Goal: Task Accomplishment & Management: Complete application form

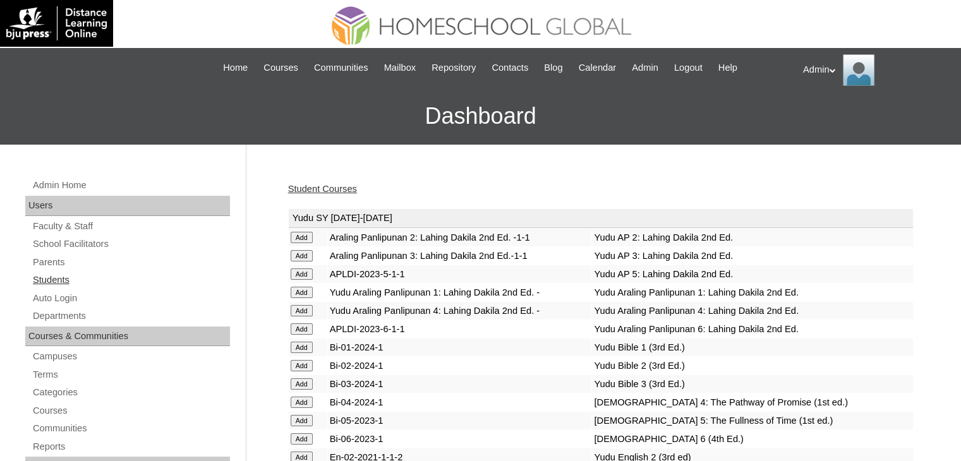
click at [51, 278] on link "Students" at bounding box center [131, 280] width 198 height 16
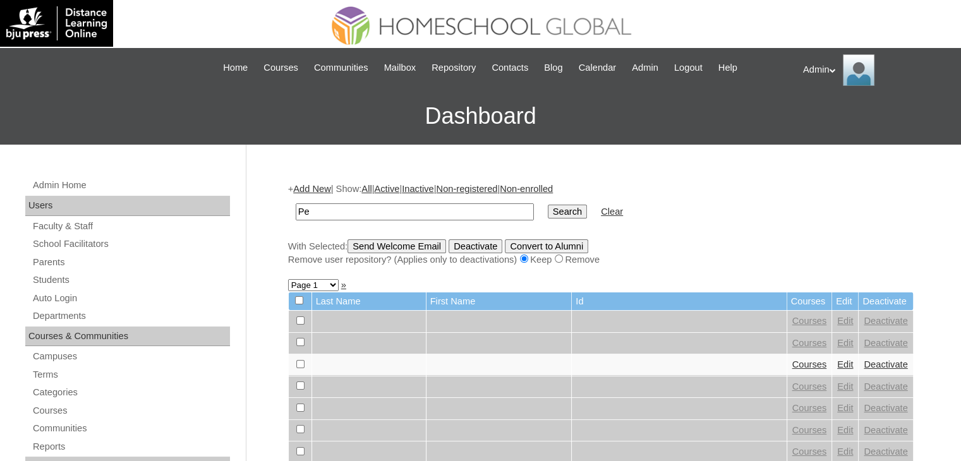
type input "Pediongco"
click at [548, 212] on input "Search" at bounding box center [567, 212] width 39 height 14
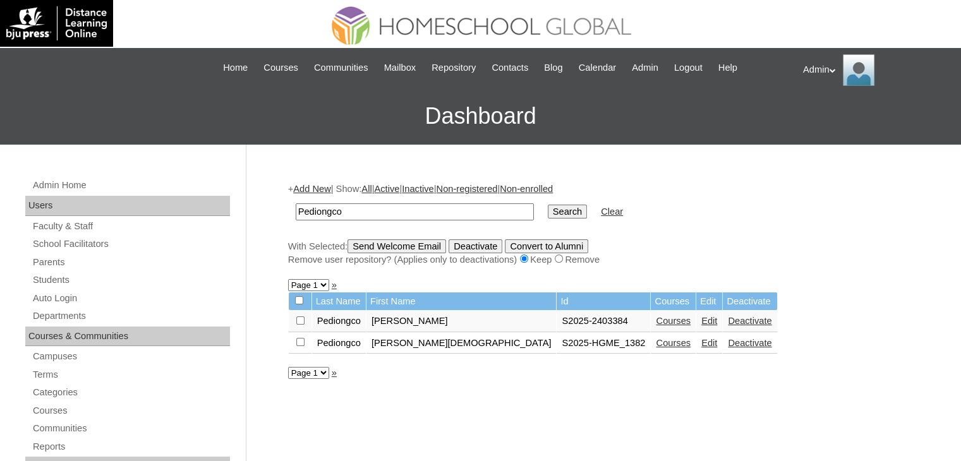
click at [656, 322] on link "Courses" at bounding box center [673, 321] width 35 height 10
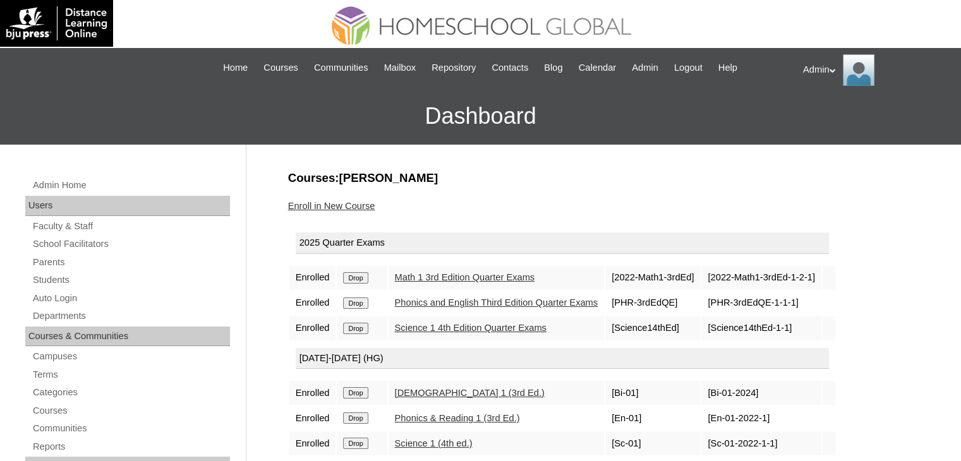
click at [365, 206] on link "Enroll in New Course" at bounding box center [331, 206] width 87 height 10
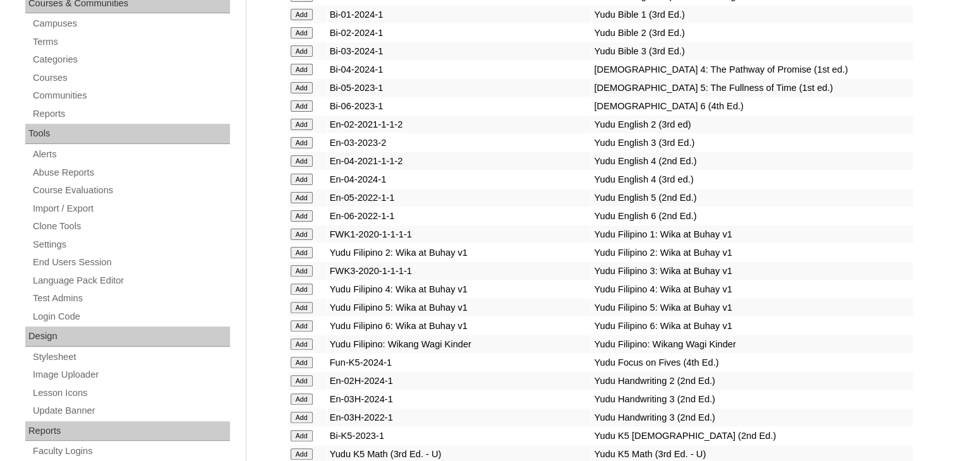
scroll to position [1740, 0]
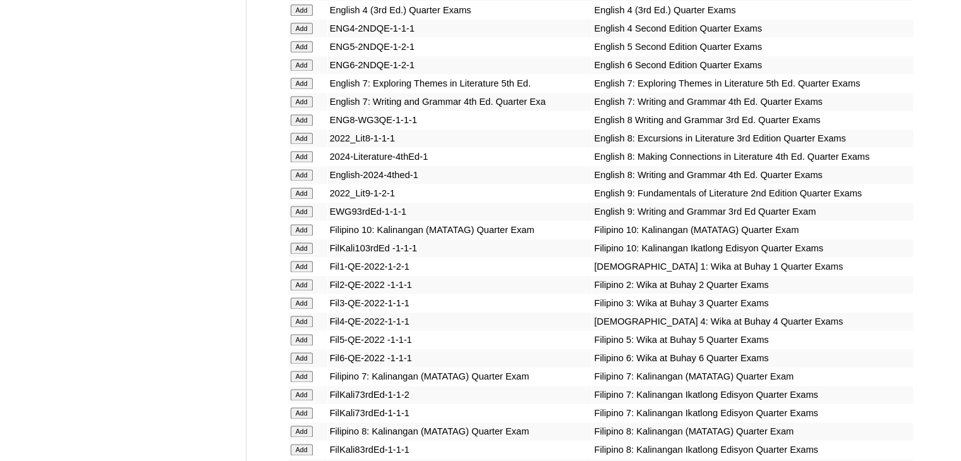
click at [305, 269] on input "Add" at bounding box center [302, 266] width 22 height 11
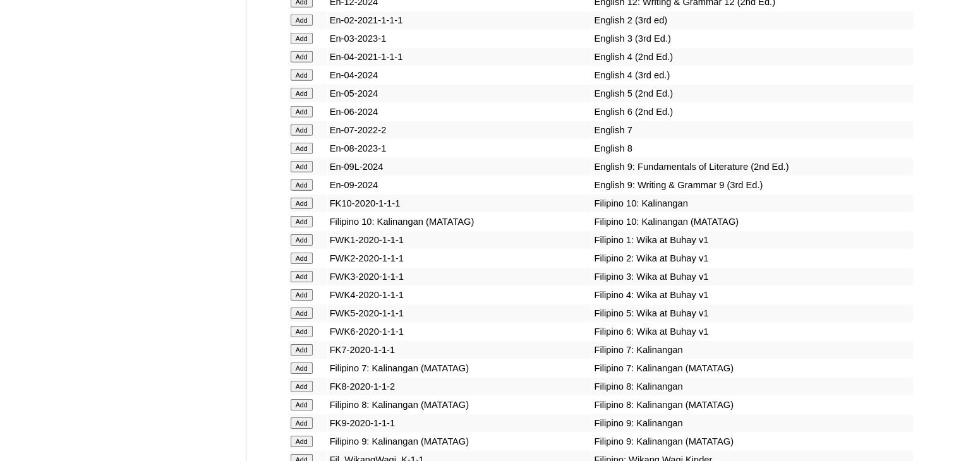
click at [303, 246] on input "Add" at bounding box center [302, 239] width 22 height 11
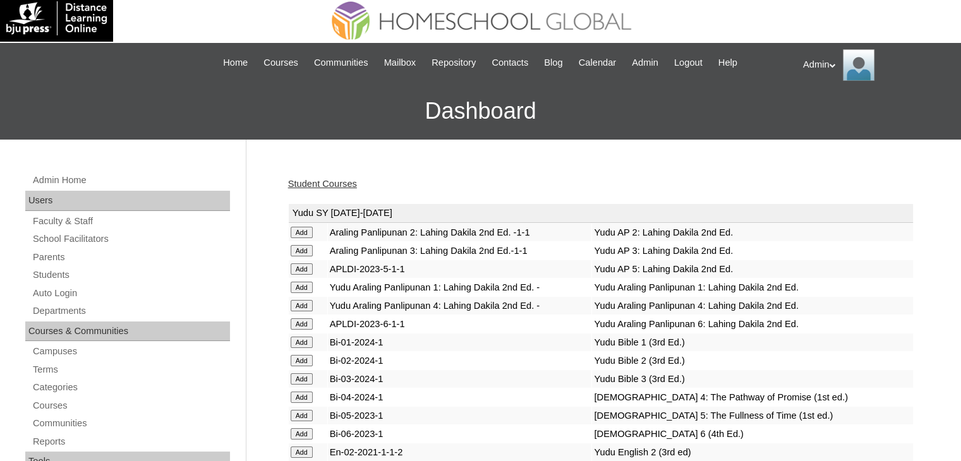
scroll to position [1152, 0]
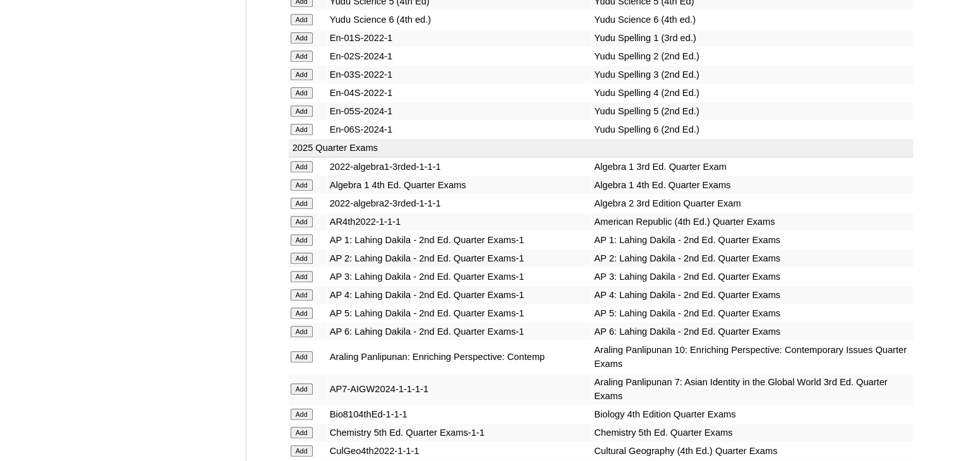
click at [298, 234] on input "Add" at bounding box center [302, 239] width 22 height 11
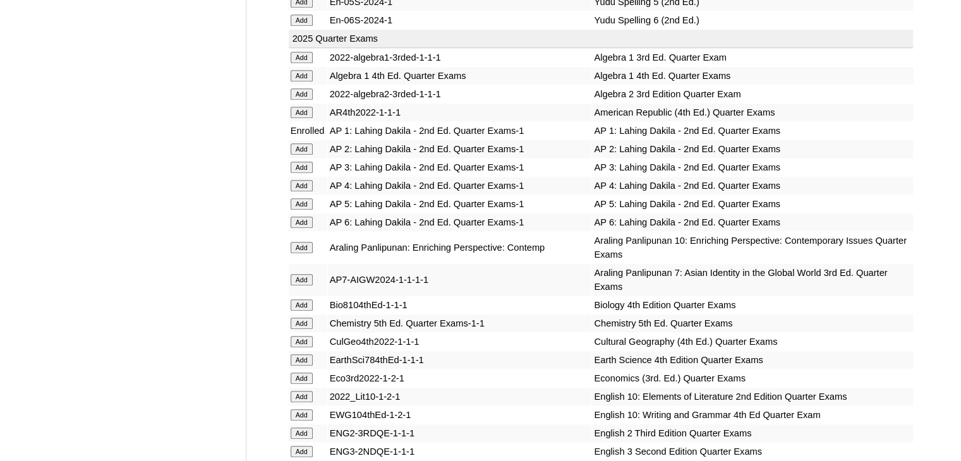
scroll to position [3084, 0]
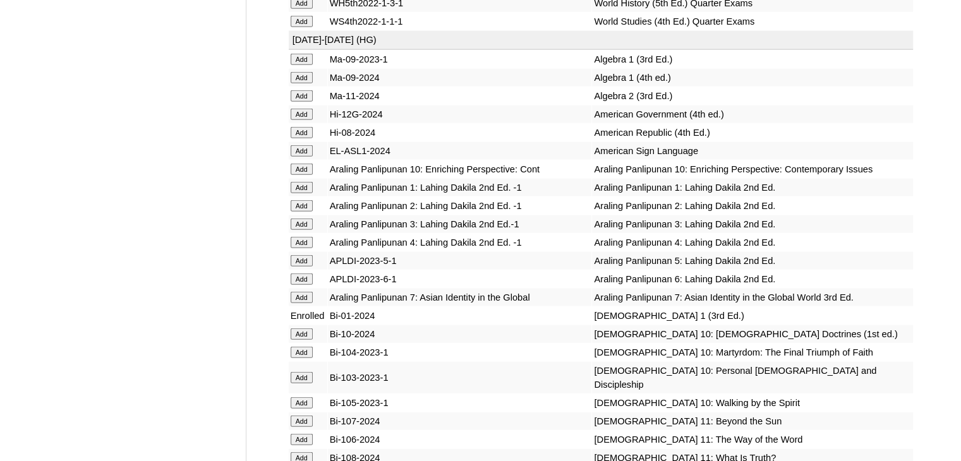
click at [303, 193] on input "Add" at bounding box center [302, 187] width 22 height 11
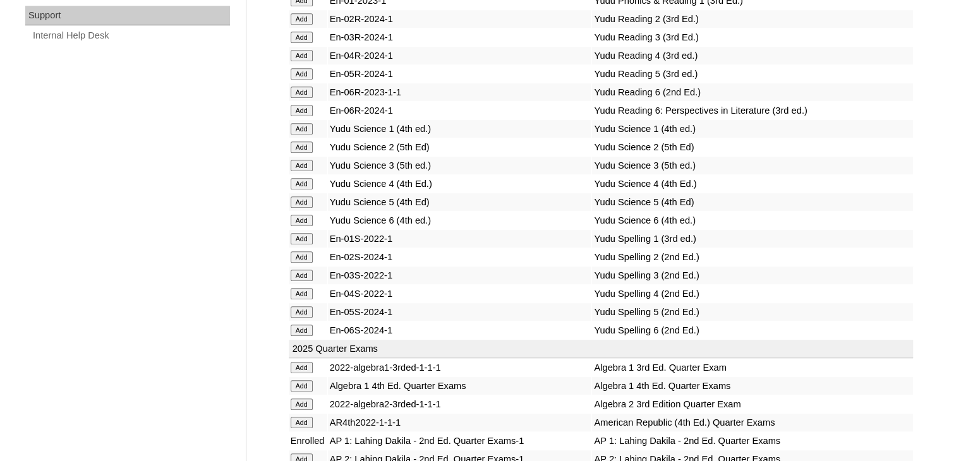
scroll to position [2738, 0]
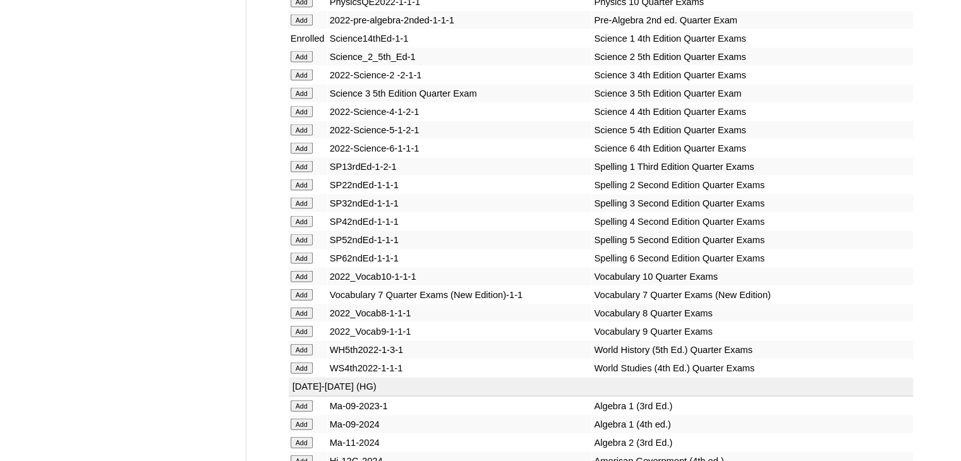
click at [299, 172] on input "Add" at bounding box center [302, 166] width 22 height 11
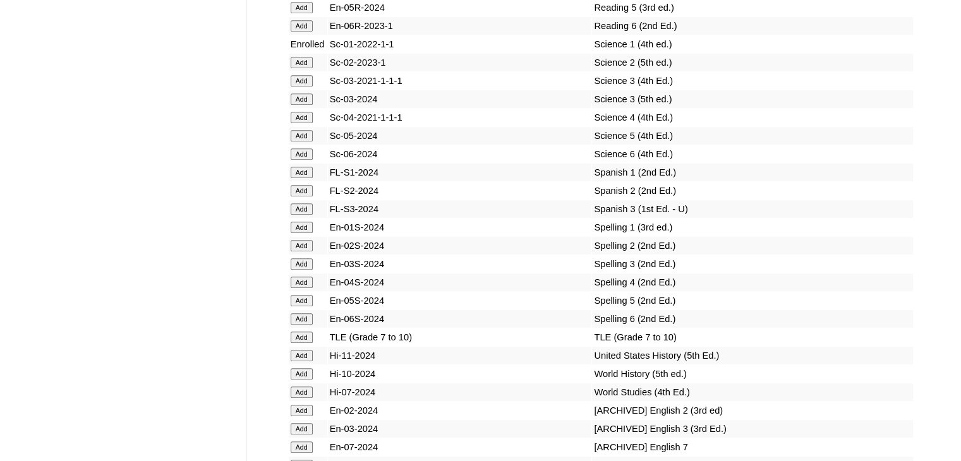
click at [299, 232] on input "Add" at bounding box center [302, 227] width 22 height 11
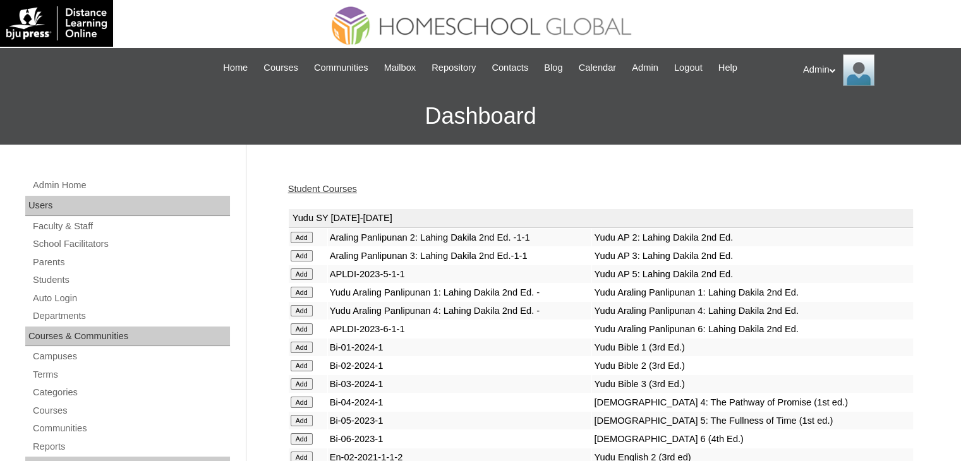
click at [344, 190] on link "Student Courses" at bounding box center [322, 189] width 69 height 10
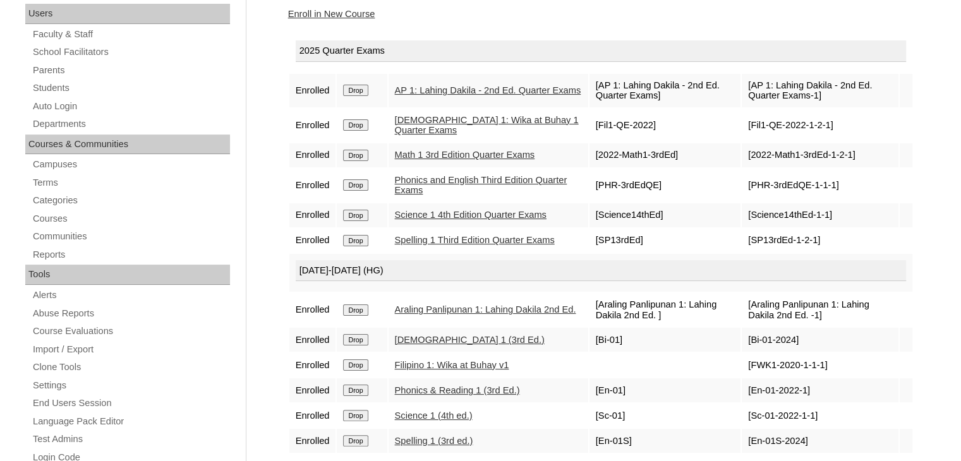
scroll to position [182, 0]
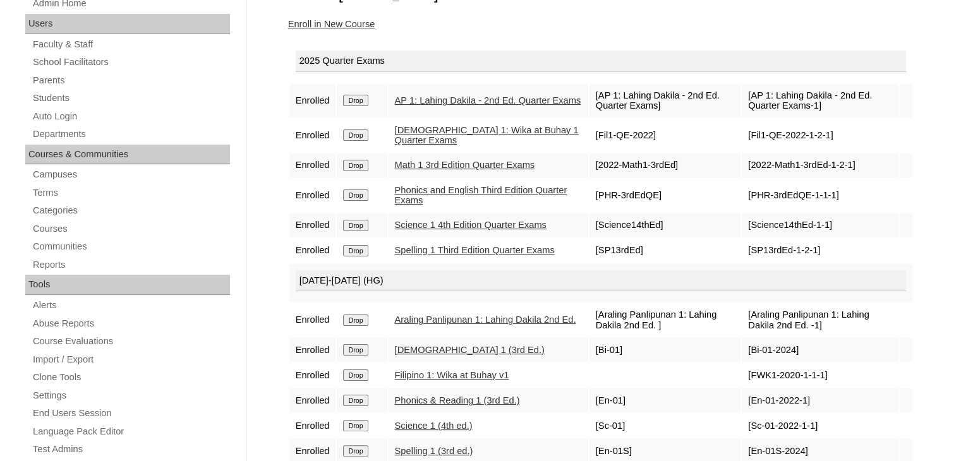
click at [321, 21] on link "Enroll in New Course" at bounding box center [331, 24] width 87 height 10
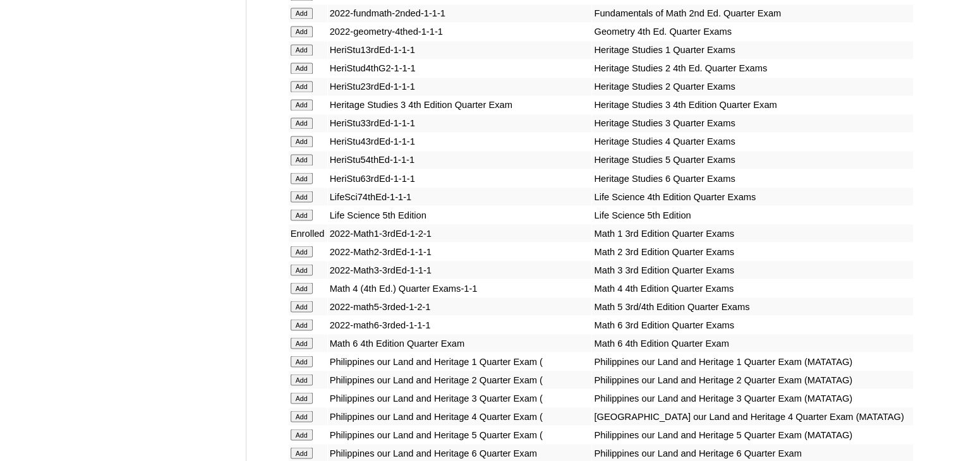
scroll to position [4759, 0]
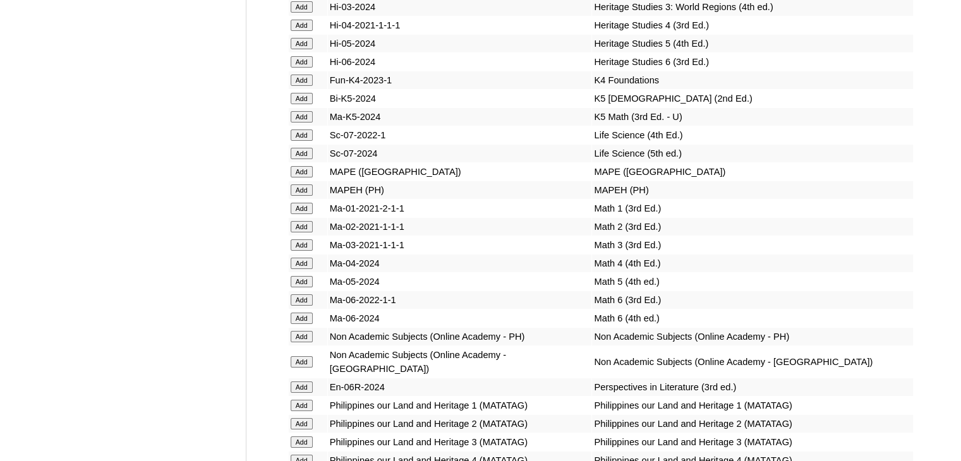
click at [303, 214] on input "Add" at bounding box center [302, 208] width 22 height 11
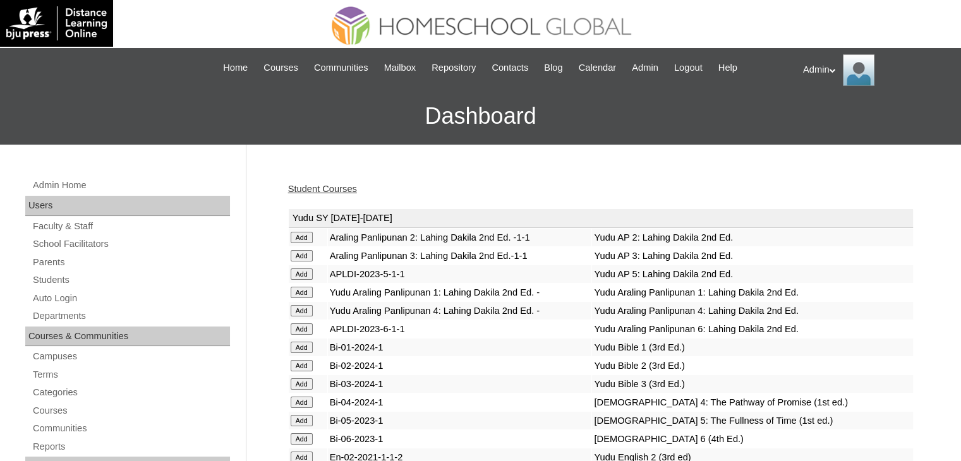
click at [337, 187] on link "Student Courses" at bounding box center [322, 189] width 69 height 10
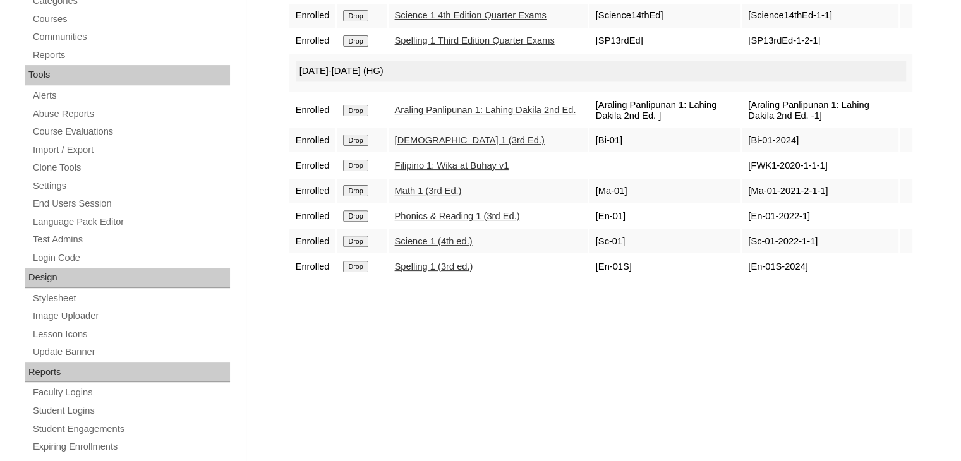
scroll to position [392, 0]
